Goal: Task Accomplishment & Management: Manage account settings

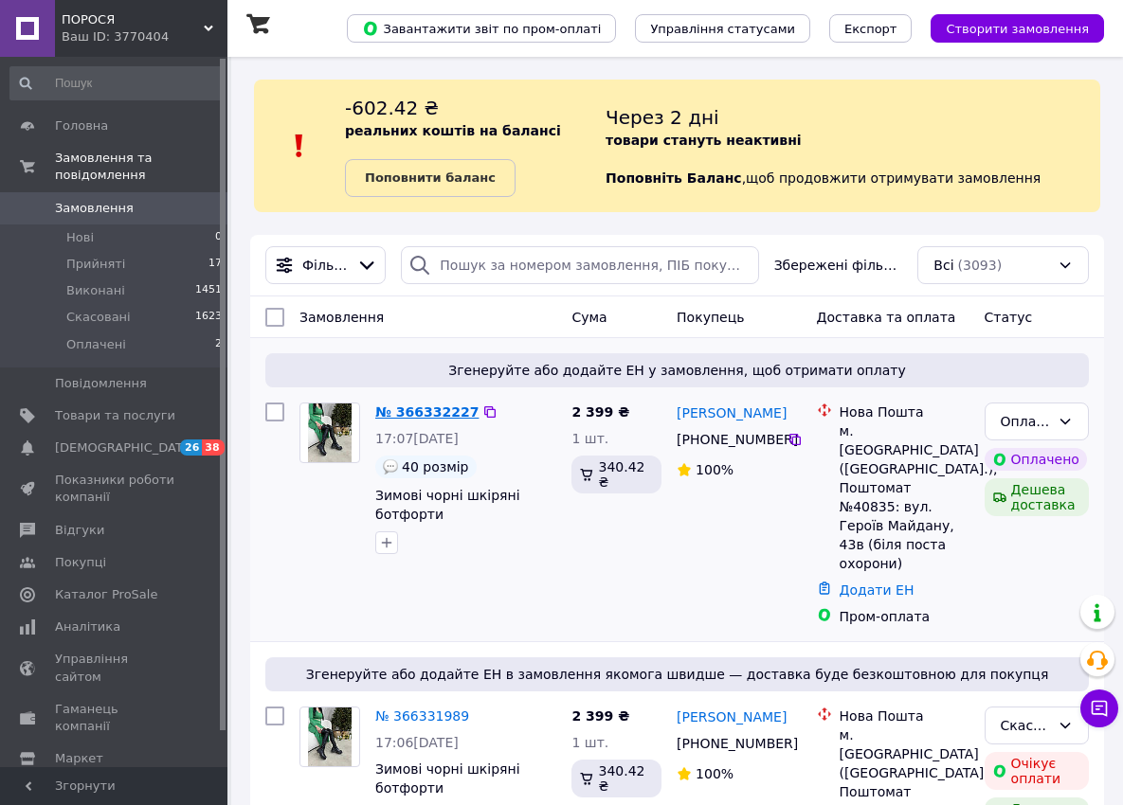
click at [408, 418] on link "№ 366332227" at bounding box center [426, 412] width 103 height 15
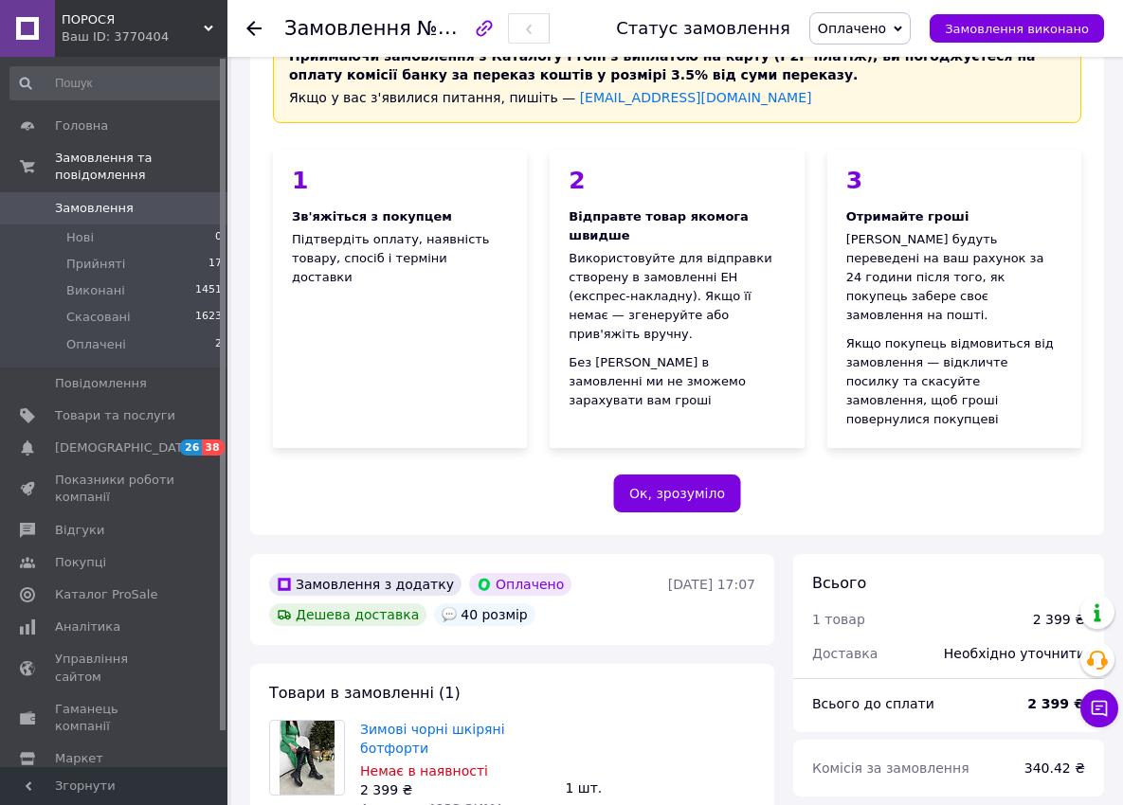
scroll to position [379, 0]
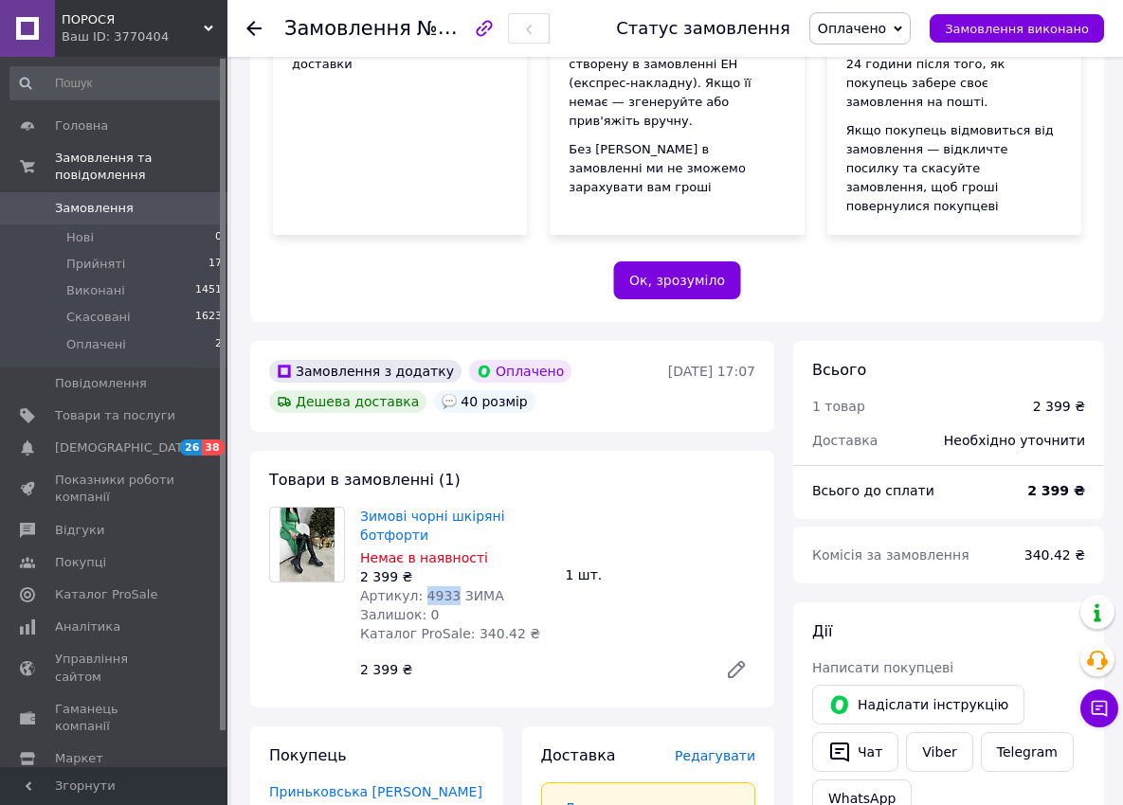
drag, startPoint x: 442, startPoint y: 542, endPoint x: 415, endPoint y: 537, distance: 27.9
click at [415, 588] on span "Артикул: 4933 ЗИМА" at bounding box center [432, 595] width 144 height 15
copy span "4933"
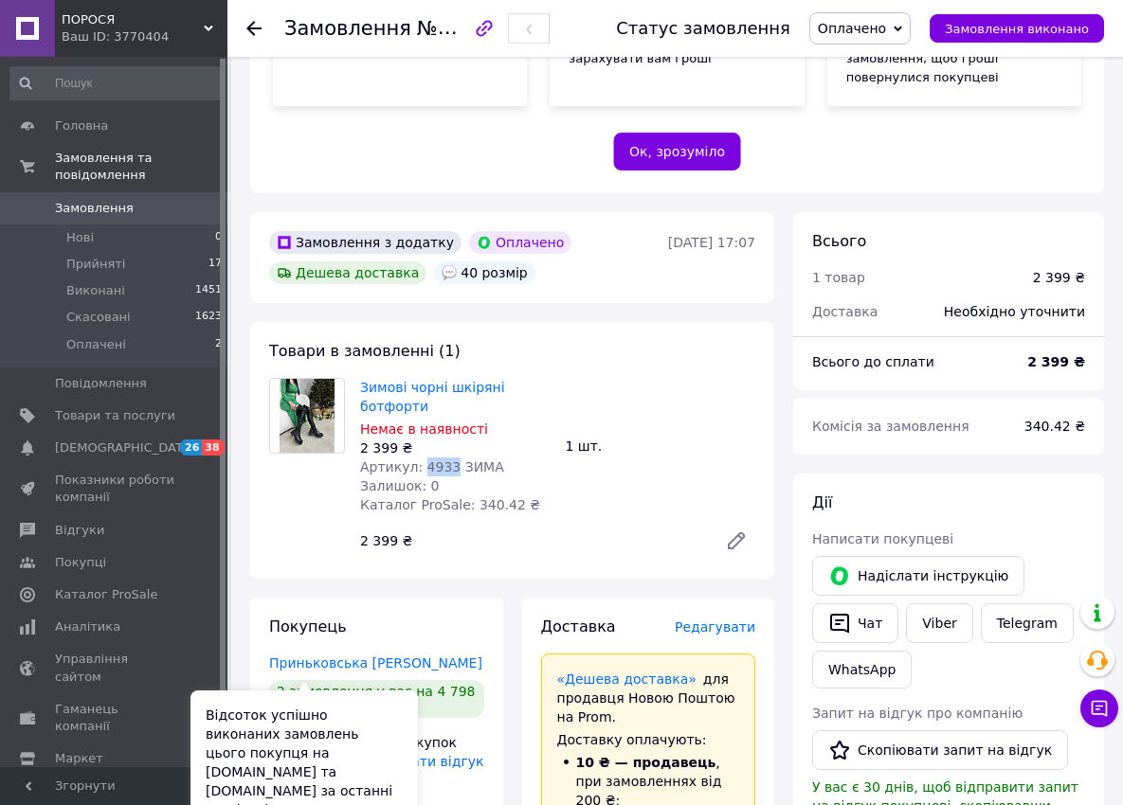
scroll to position [663, 0]
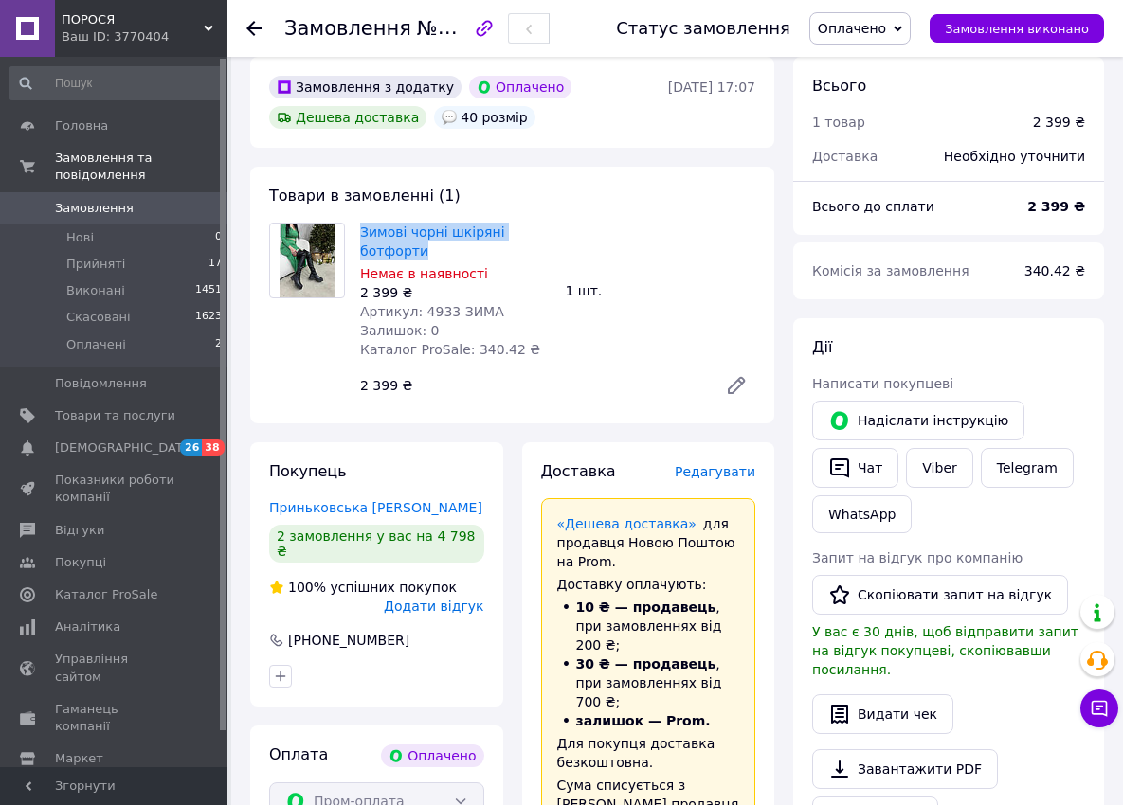
drag, startPoint x: 354, startPoint y: 172, endPoint x: 431, endPoint y: 189, distance: 78.6
click at [431, 219] on div "Зимові чорні шкіряні ботфорти Немає в наявності 2 399 ₴ Артикул: 4933 ЗИМА Зали…" at bounding box center [455, 291] width 206 height 144
copy link "Зимові чорні шкіряні ботфорти"
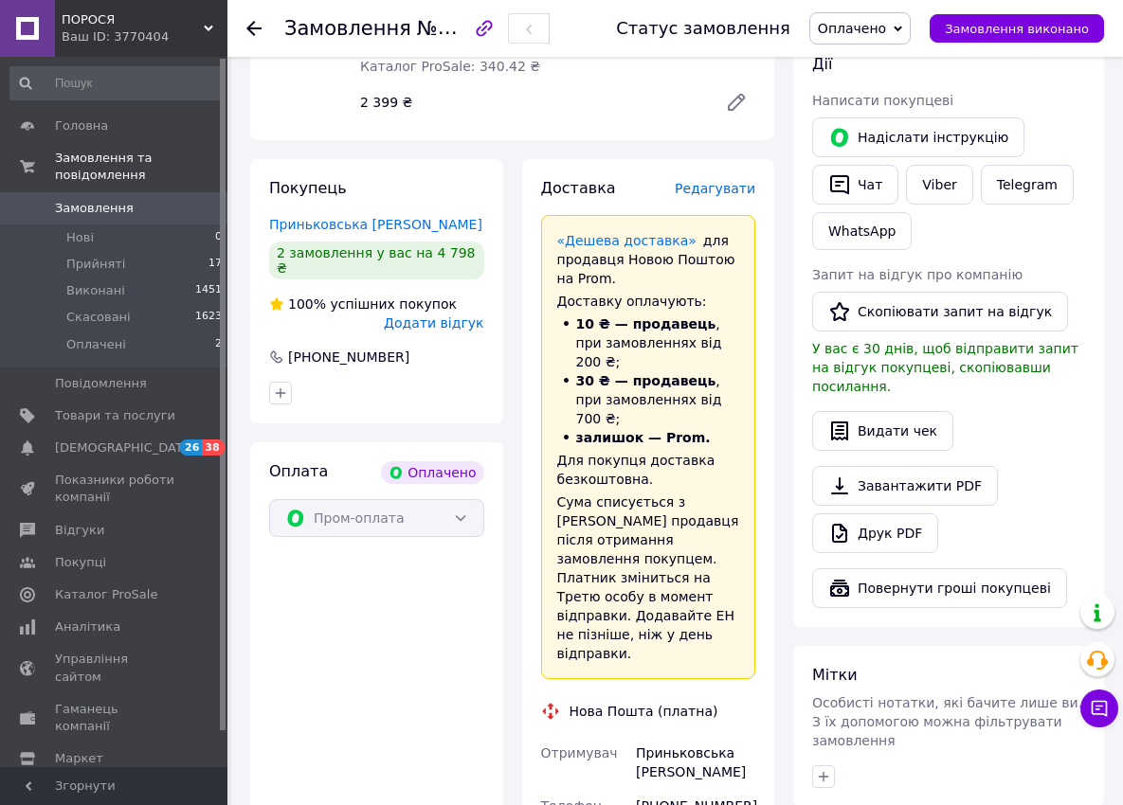
scroll to position [947, 0]
click at [93, 256] on span "Прийняті" at bounding box center [95, 264] width 59 height 17
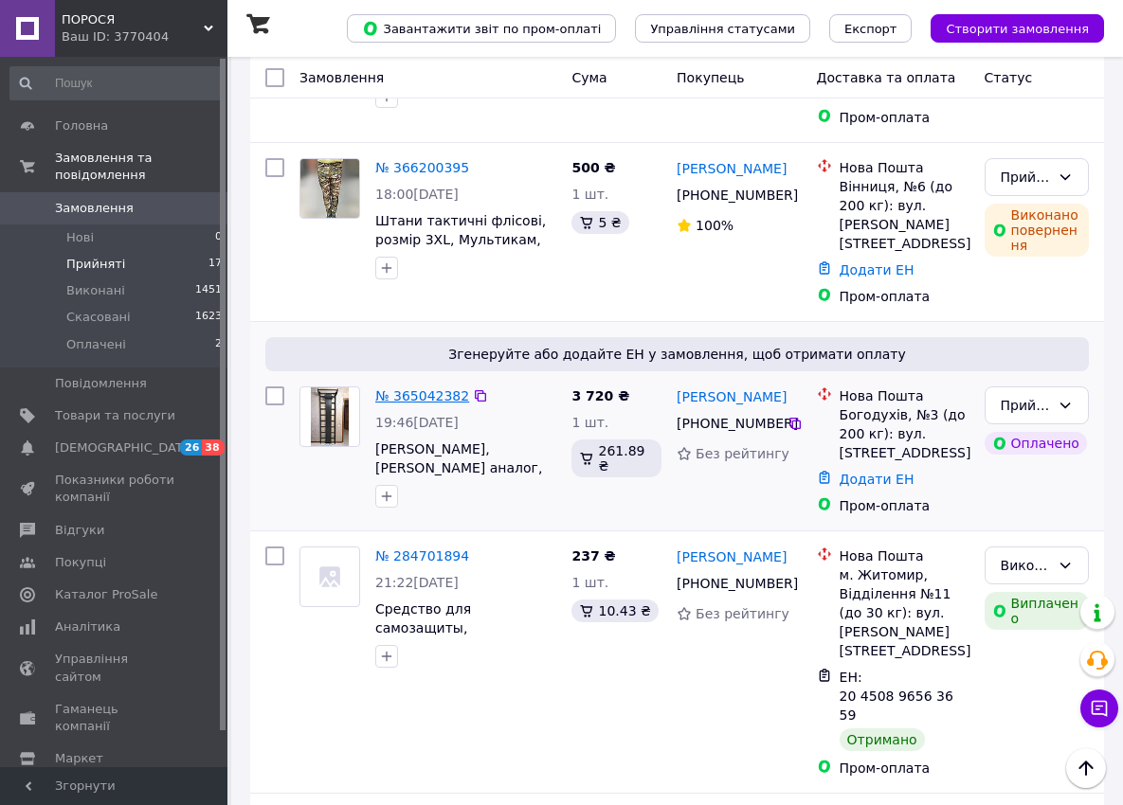
click at [405, 388] on link "№ 365042382" at bounding box center [422, 395] width 94 height 15
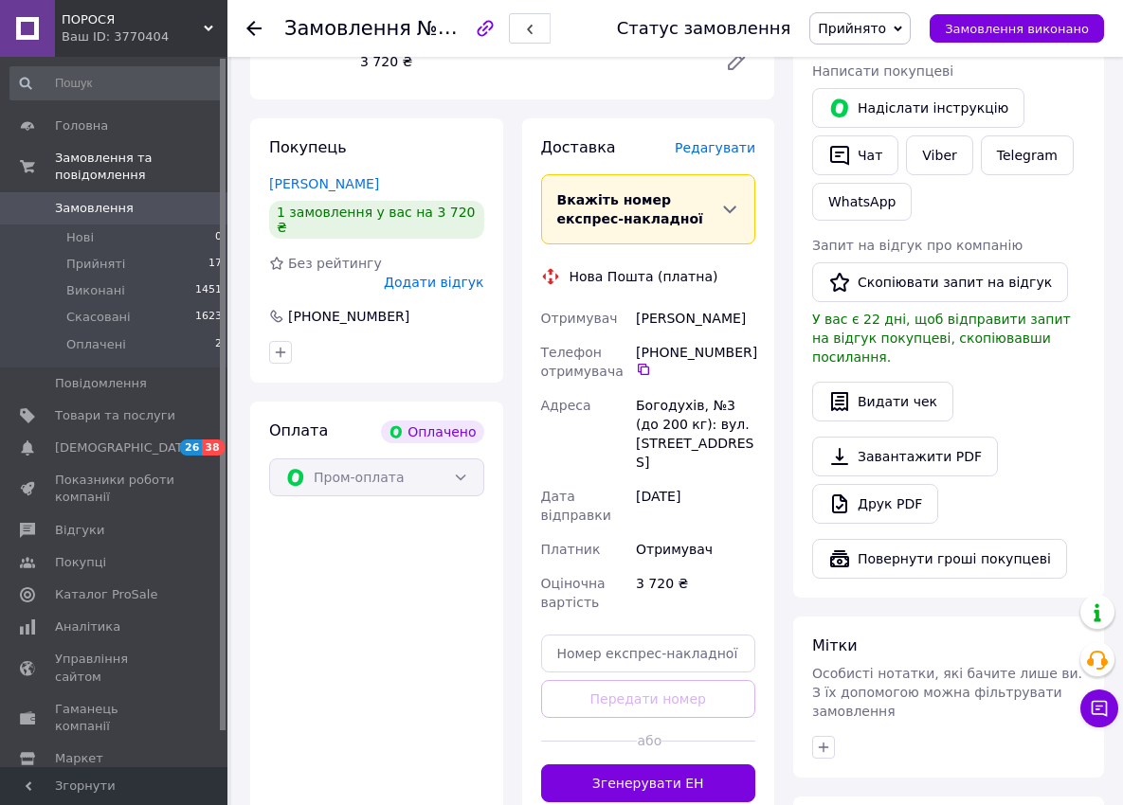
scroll to position [1202, 0]
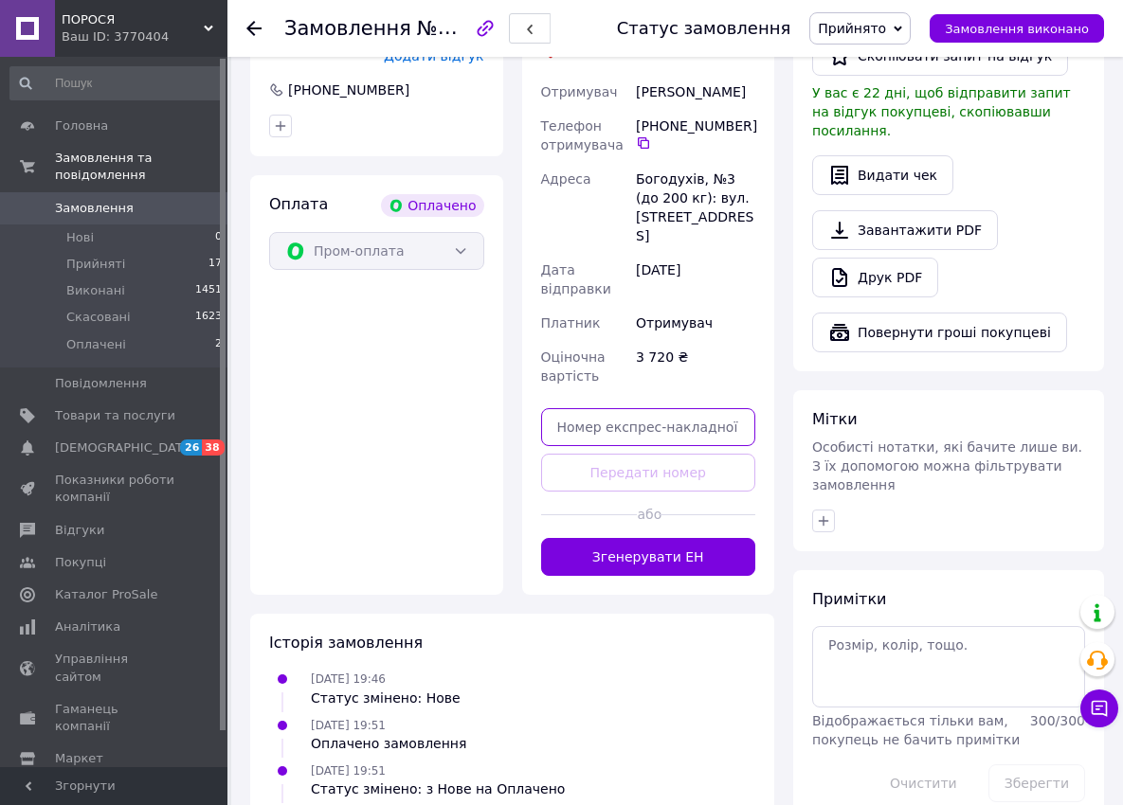
paste input "20451269143056"
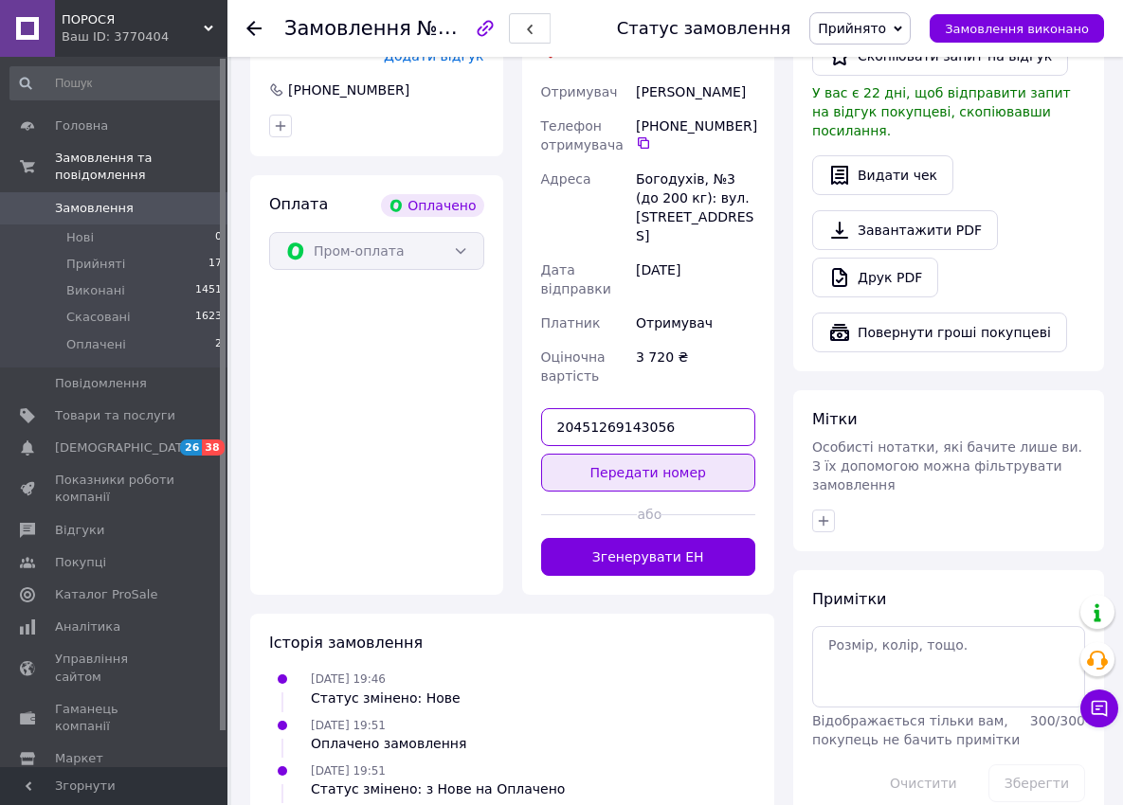
type input "20451269143056"
click at [624, 454] on button "Передати номер" at bounding box center [648, 473] width 215 height 38
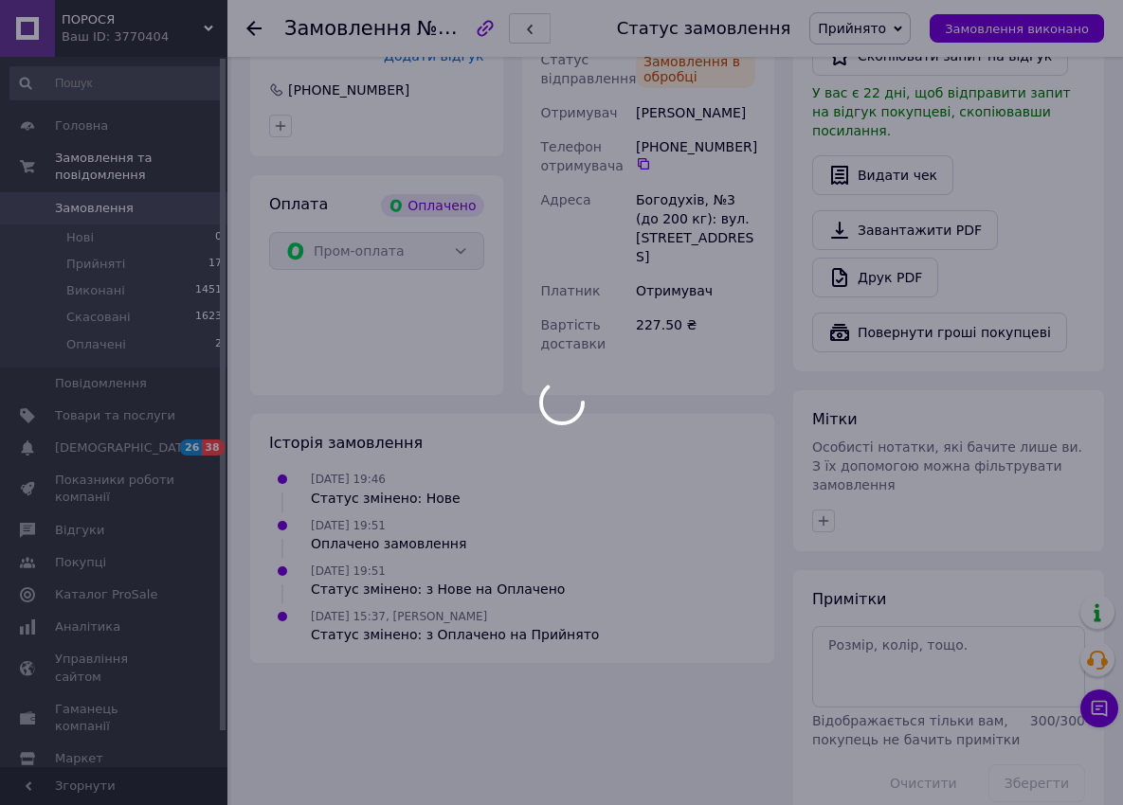
scroll to position [1143, 0]
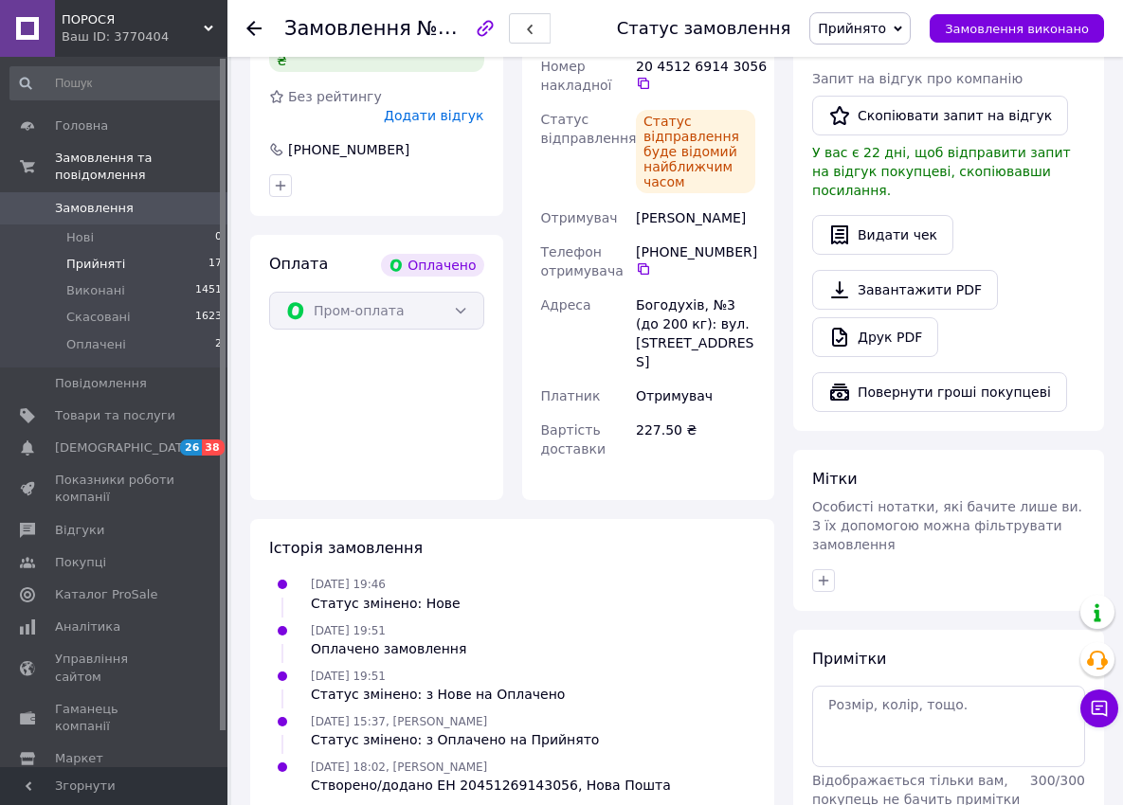
click at [82, 256] on span "Прийняті" at bounding box center [95, 264] width 59 height 17
